Goal: Obtain resource: Obtain resource

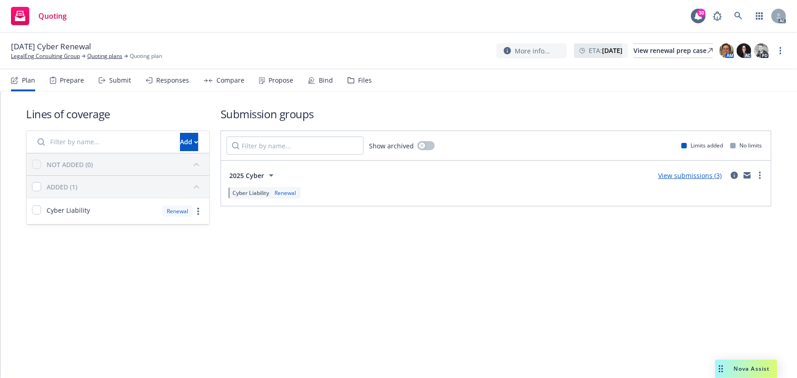
click at [721, 372] on icon "Drag to move" at bounding box center [721, 368] width 4 height 7
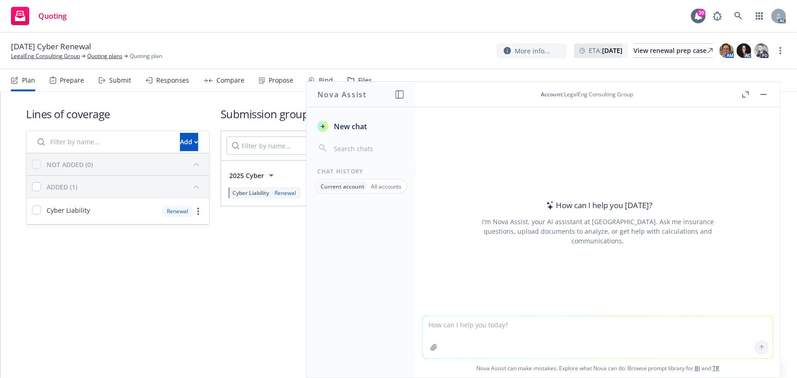
click at [544, 335] on textarea at bounding box center [598, 337] width 350 height 42
paste textarea "We receive the email from the insured to require send updated versions of the a…"
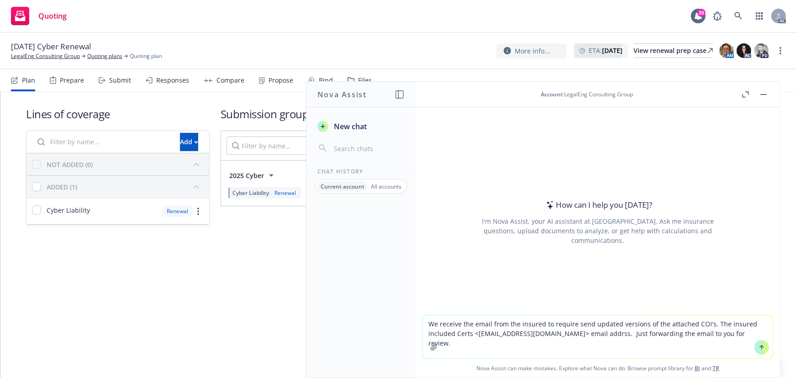
click at [426, 324] on textarea "We receive the email from the insured to require send updated versions of the a…" at bounding box center [598, 337] width 350 height 43
type textarea "REVISE We receive the email from the insured to require send updated versions o…"
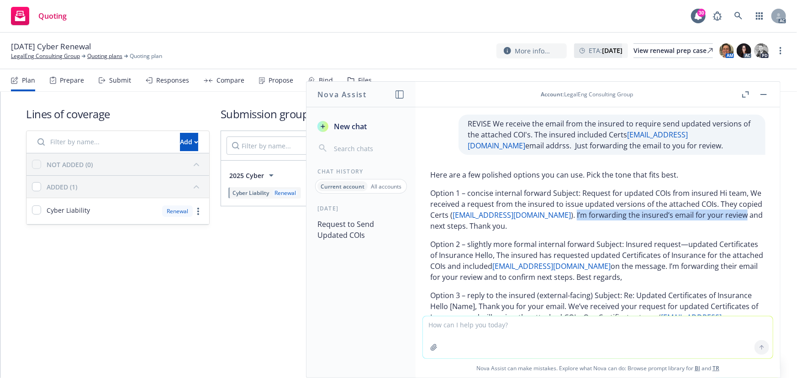
drag, startPoint x: 554, startPoint y: 215, endPoint x: 722, endPoint y: 218, distance: 168.5
click at [722, 218] on p "Option 1 – concise internal forward Subject: Request for updated COIs from insu…" at bounding box center [597, 210] width 335 height 44
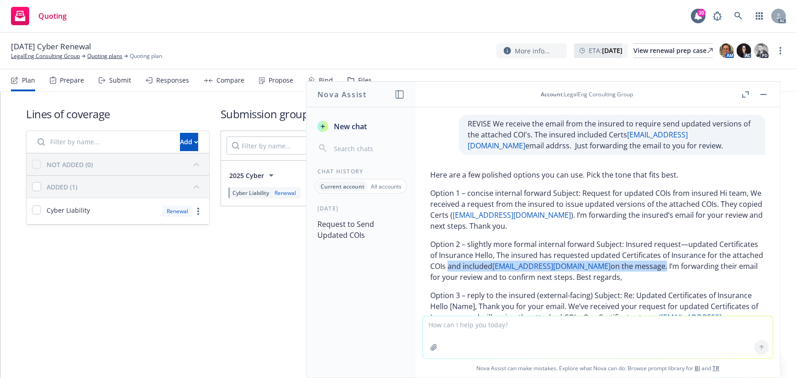
drag, startPoint x: 505, startPoint y: 266, endPoint x: 678, endPoint y: 267, distance: 173.1
click at [678, 267] on p "Option 2 – slightly more formal internal forward Subject: Insured request—updat…" at bounding box center [597, 261] width 335 height 44
copy p "and included [EMAIL_ADDRESS][DOMAIN_NAME] on the message"
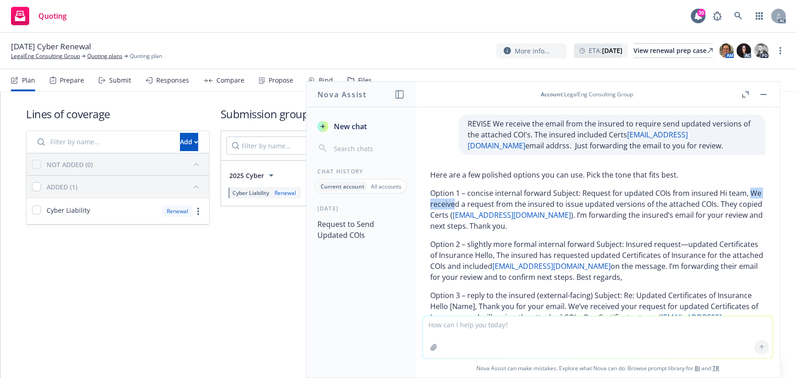
drag, startPoint x: 433, startPoint y: 202, endPoint x: 467, endPoint y: 203, distance: 33.8
click at [467, 203] on p "Option 1 – concise internal forward Subject: Request for updated COIs from insu…" at bounding box center [597, 210] width 335 height 44
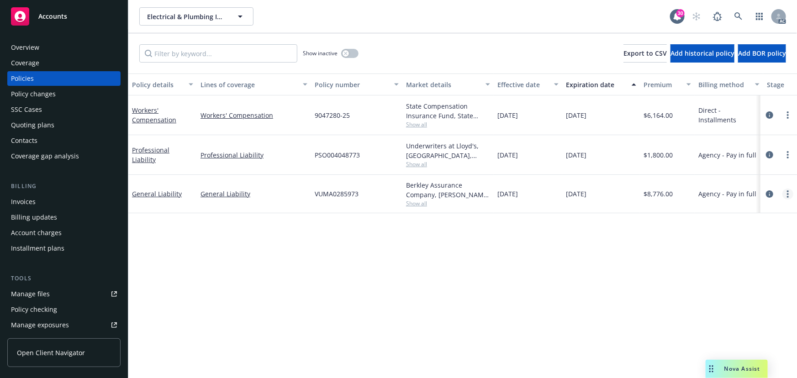
click at [786, 193] on link "more" at bounding box center [787, 194] width 11 height 11
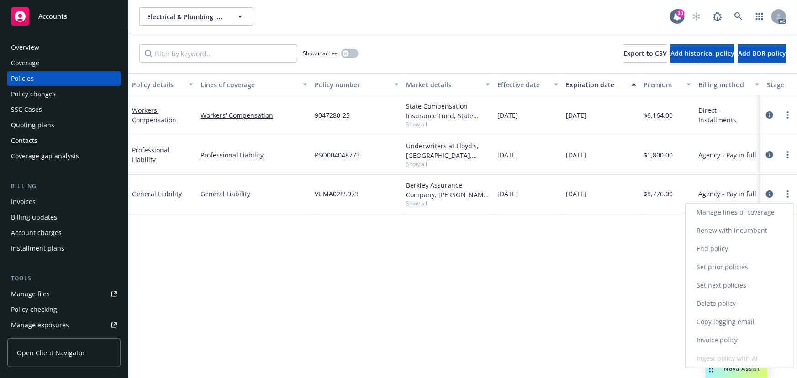
click at [726, 322] on link "Copy logging email" at bounding box center [739, 322] width 107 height 18
